Goal: Navigation & Orientation: Find specific page/section

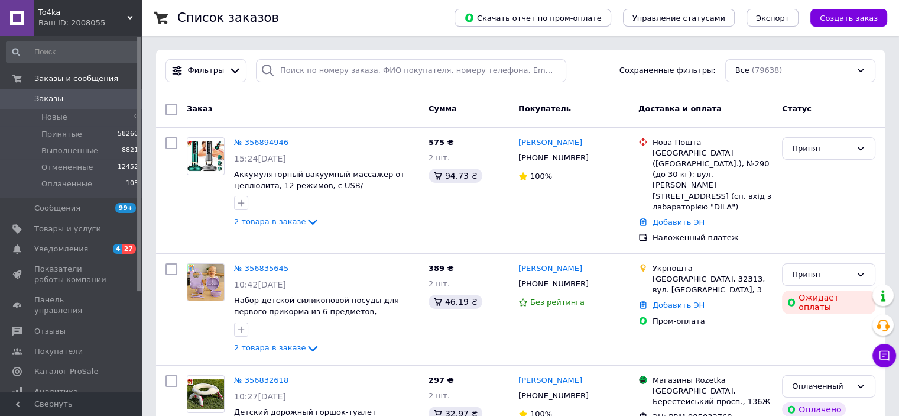
click at [128, 20] on icon at bounding box center [130, 18] width 6 height 6
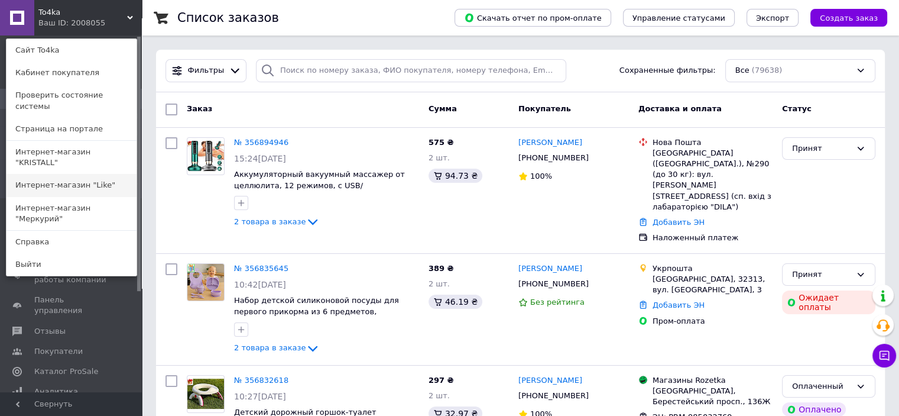
click at [94, 174] on link "Интернет-магазин "Like"" at bounding box center [72, 185] width 130 height 22
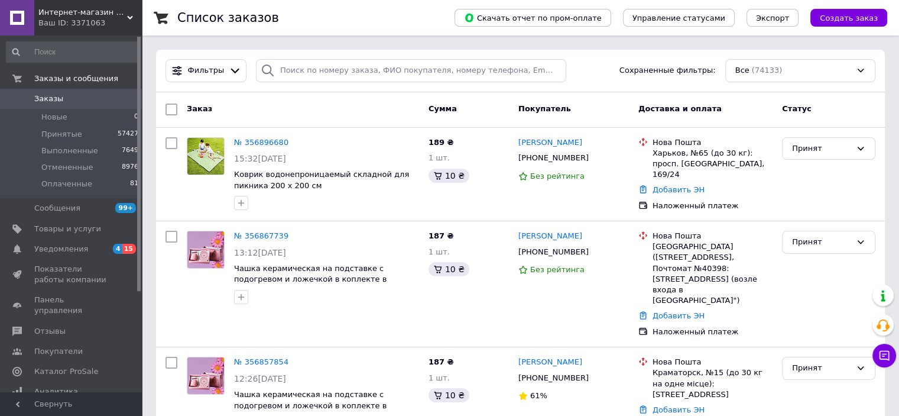
click at [128, 14] on div "Интернет-магазин "Like" Ваш ID: 3371063" at bounding box center [88, 17] width 108 height 35
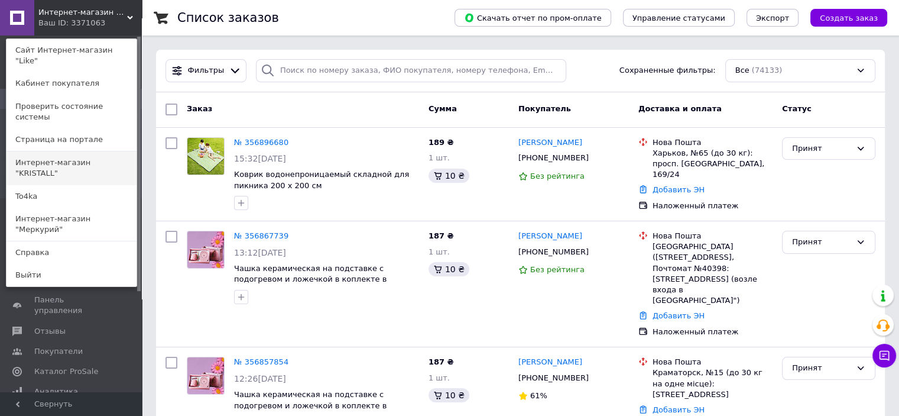
click at [80, 151] on link "Интернет-магазин "KRISTALL"" at bounding box center [72, 167] width 130 height 33
